Goal: Information Seeking & Learning: Understand process/instructions

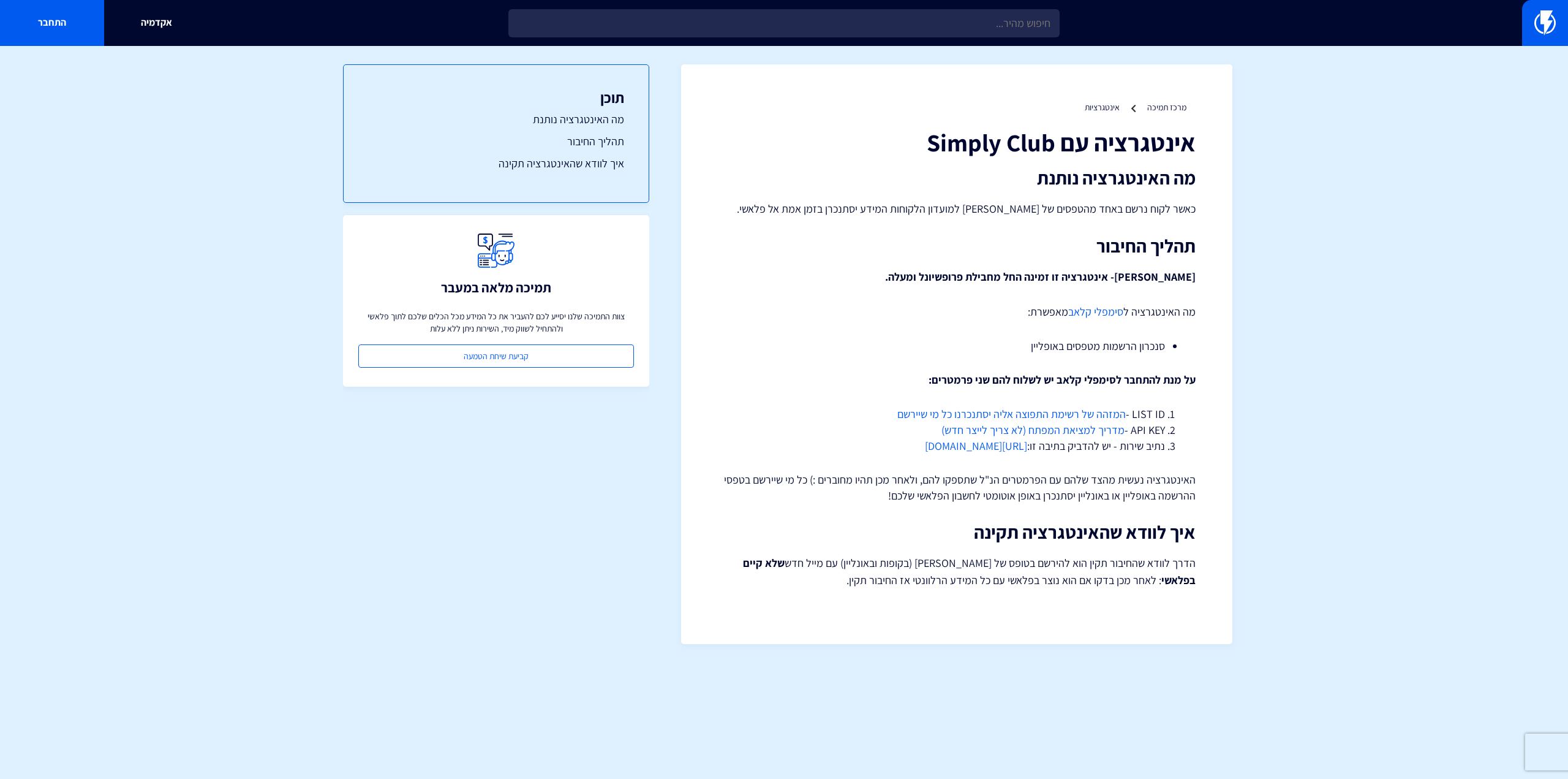
click at [1175, 385] on strong "על מנת להתחבר לסימפלי קלאב יש לשלוח להם שני פרמטרים:" at bounding box center [1061, 379] width 267 height 14
click at [1125, 382] on strong "על מנת להתחבר לסימפלי קלאב יש לשלוח להם שני פרמטרים:" at bounding box center [1061, 379] width 267 height 14
click at [1113, 346] on li "סנכרון הרשמות מטפסים באופליין" at bounding box center [957, 346] width 417 height 16
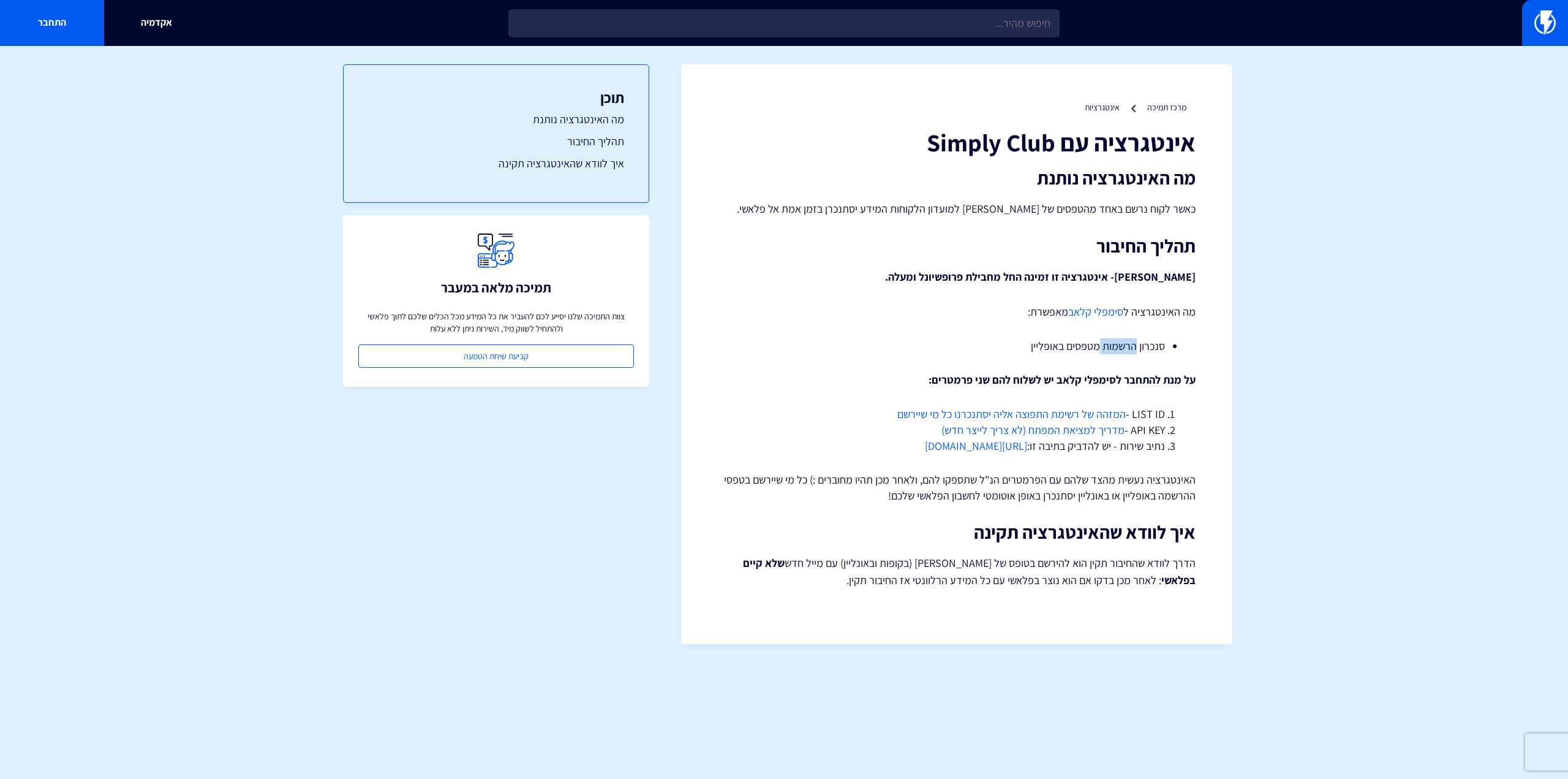
click at [1113, 346] on li "סנכרון הרשמות מטפסים באופליין" at bounding box center [957, 346] width 417 height 16
click at [1113, 275] on strong "[PERSON_NAME]- אינטגרציה זו זמינה החל מחבילת פרופשיונל ומעלה." at bounding box center [1040, 276] width 310 height 14
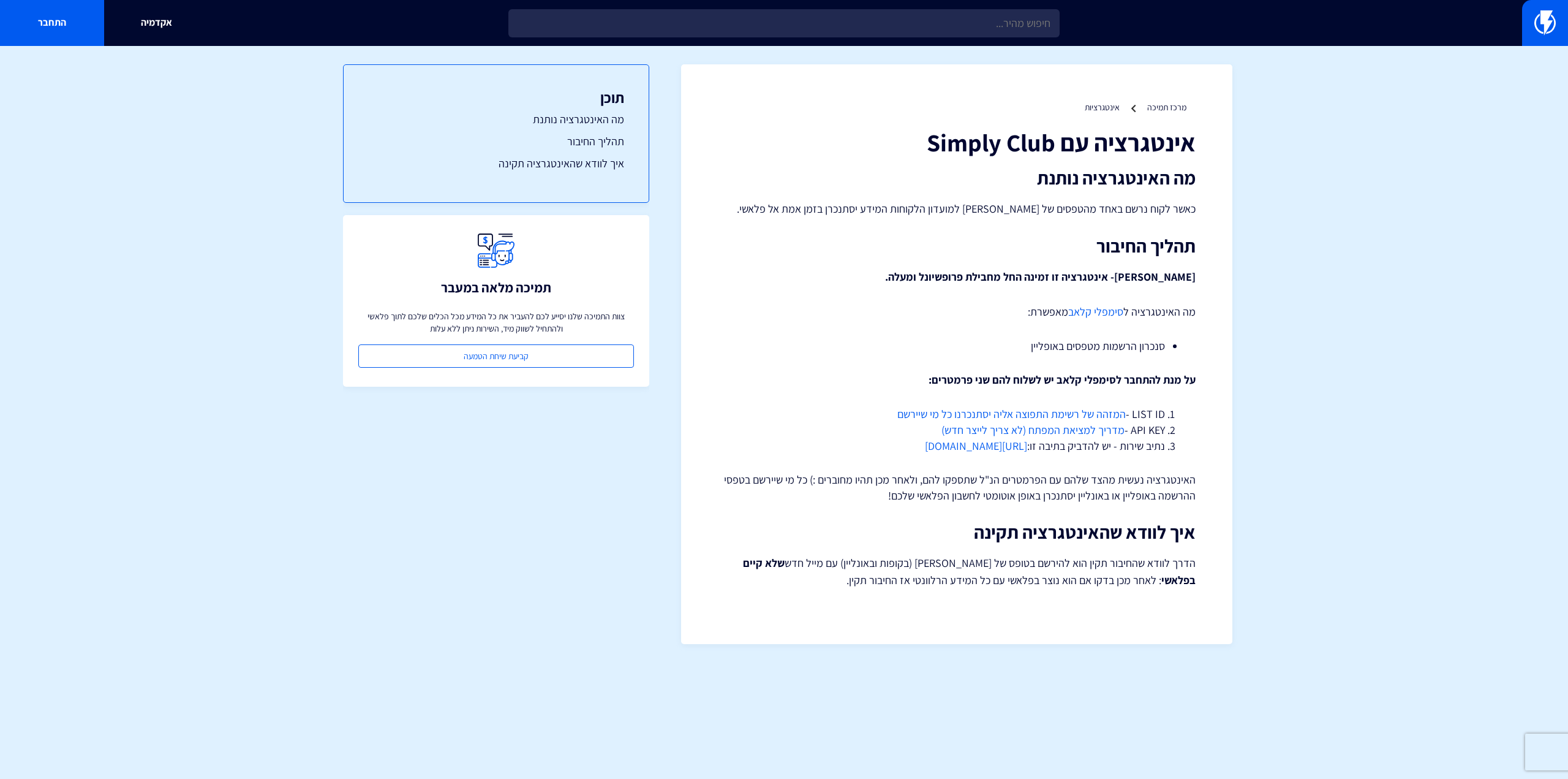
click at [1110, 241] on h2 "תהליך החיבור" at bounding box center [956, 246] width 478 height 20
click at [1121, 210] on p "כאשר לקוח נרשם באחד מהטפסים של [PERSON_NAME] למועדון הלקוחות המידע יסתנכרן בזמן…" at bounding box center [956, 209] width 478 height 17
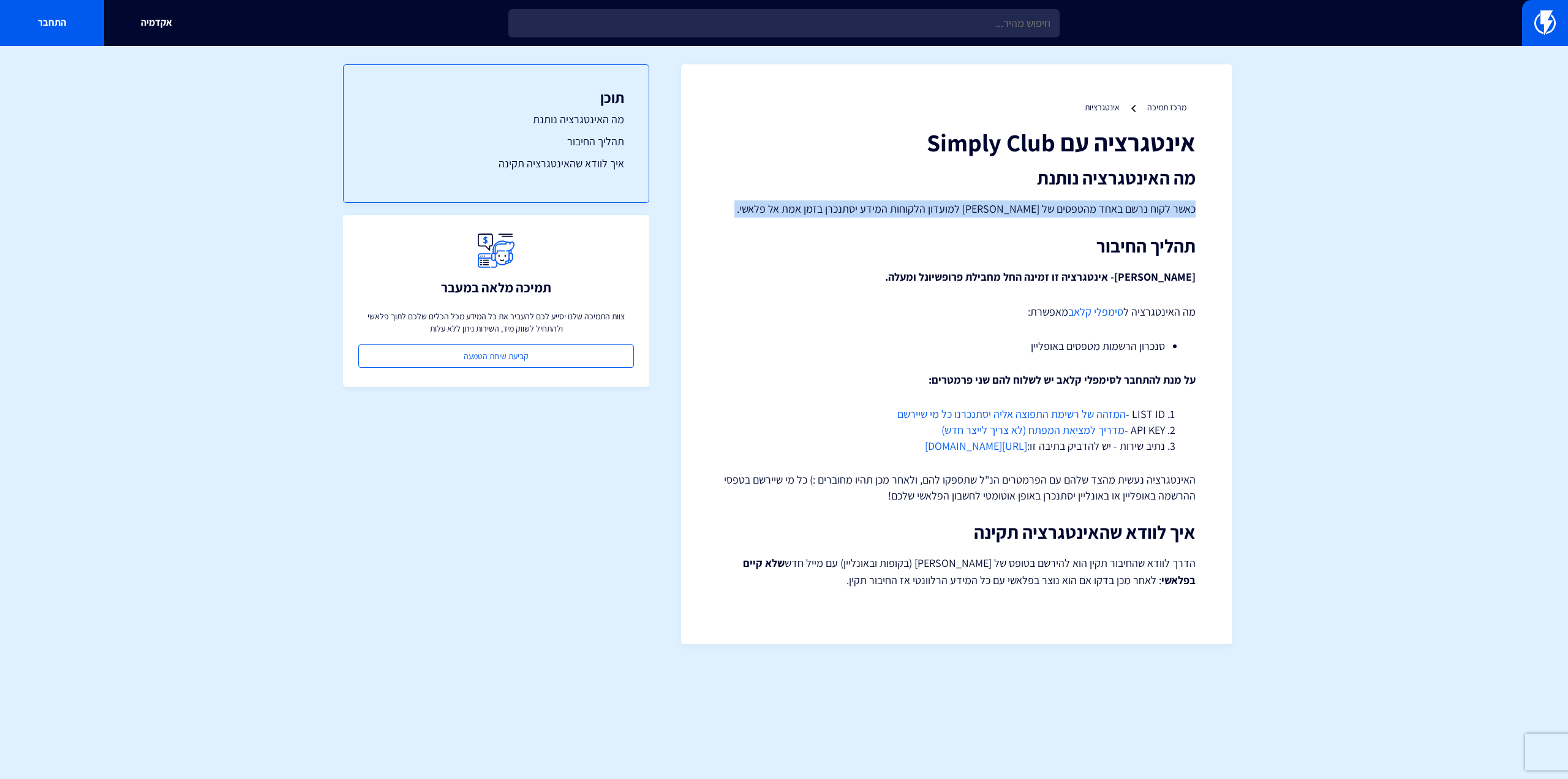
drag, startPoint x: 1121, startPoint y: 210, endPoint x: 1081, endPoint y: 214, distance: 40.2
click at [1116, 212] on p "כאשר לקוח נרשם באחד מהטפסים של [PERSON_NAME] למועדון הלקוחות המידע יסתנכרן בזמן…" at bounding box center [956, 209] width 478 height 17
click at [1052, 212] on p "כאשר לקוח נרשם באחד מהטפסים של [PERSON_NAME] למועדון הלקוחות המידע יסתנכרן בזמן…" at bounding box center [956, 209] width 478 height 17
